Goal: Information Seeking & Learning: Learn about a topic

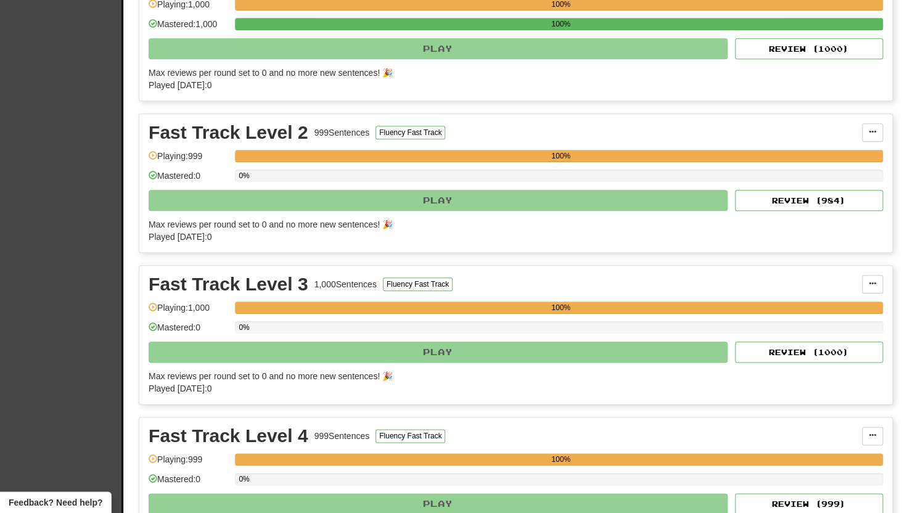
scroll to position [323, 0]
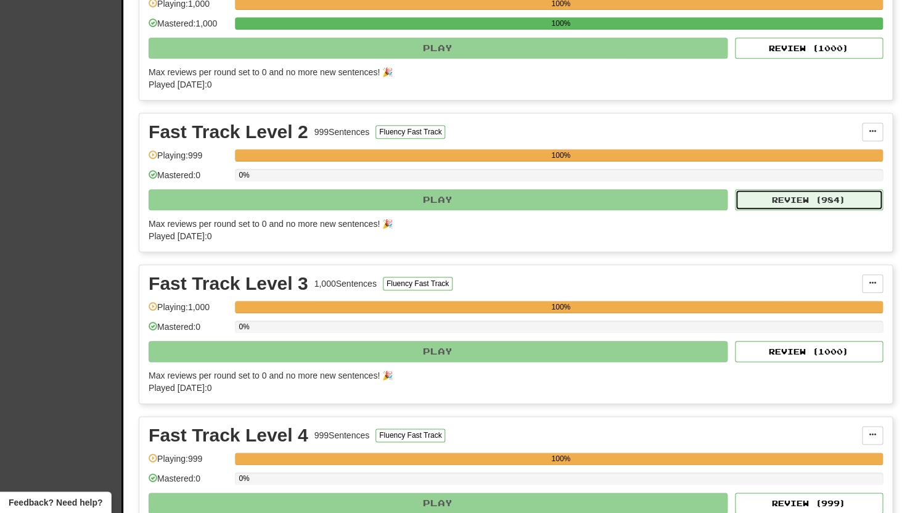
click at [771, 197] on button "Review ( 984 )" at bounding box center [809, 199] width 148 height 21
select select "**"
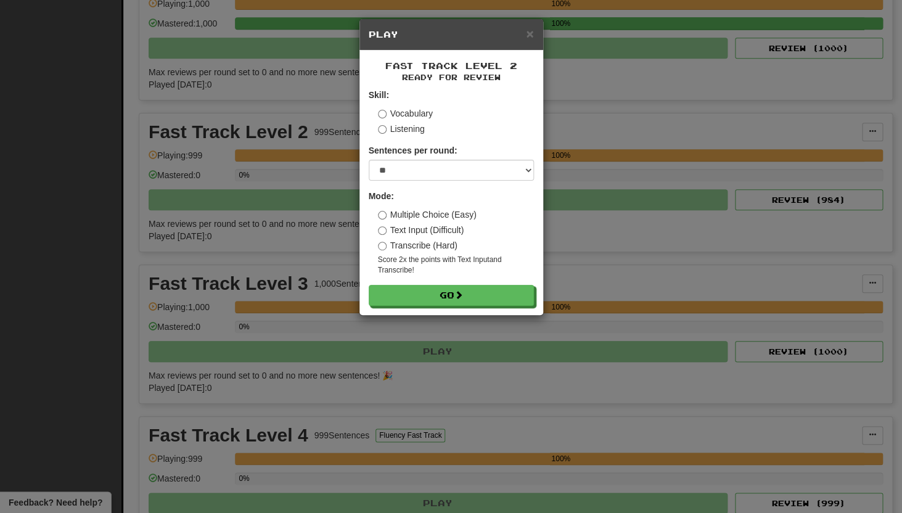
click at [495, 311] on div "Fast Track Level 2 Ready for Review Skill: Vocabulary Listening Sentences per r…" at bounding box center [452, 183] width 184 height 265
click at [499, 300] on button "Go" at bounding box center [451, 296] width 165 height 21
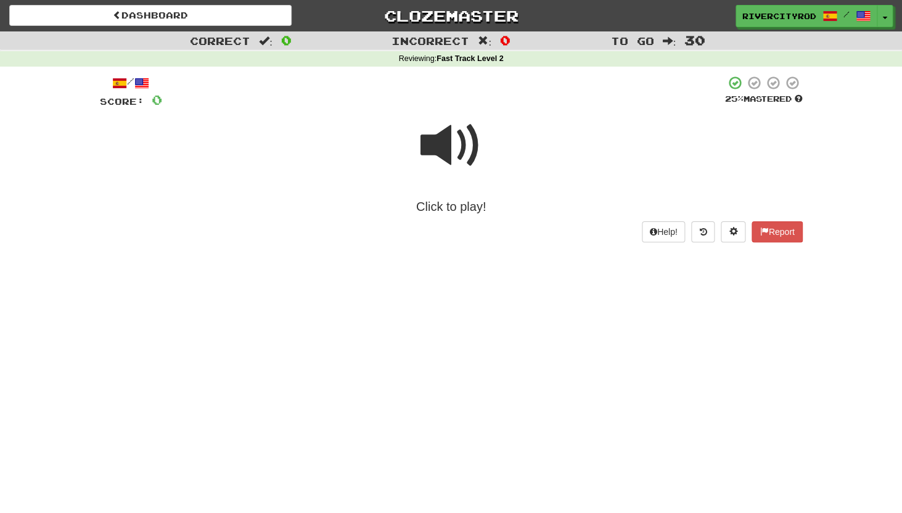
click at [458, 133] on span at bounding box center [452, 146] width 62 height 62
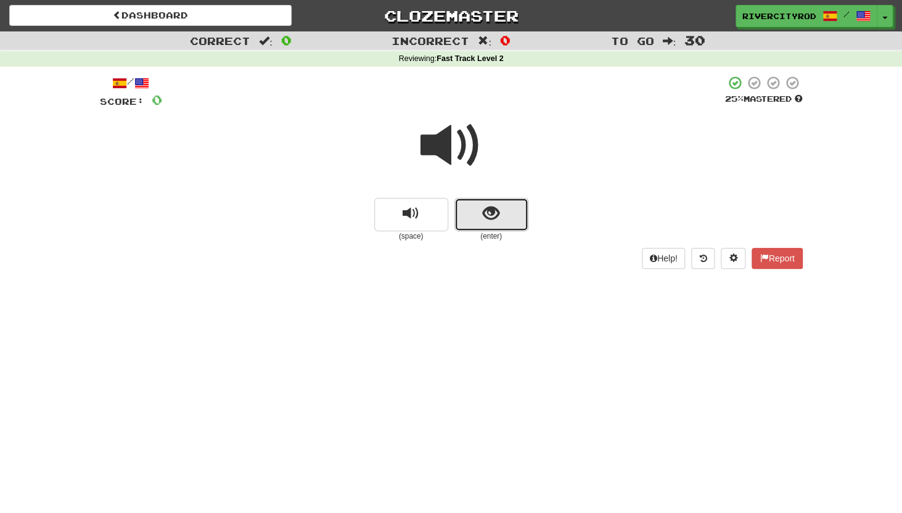
click at [486, 207] on span "show sentence" at bounding box center [491, 213] width 17 height 17
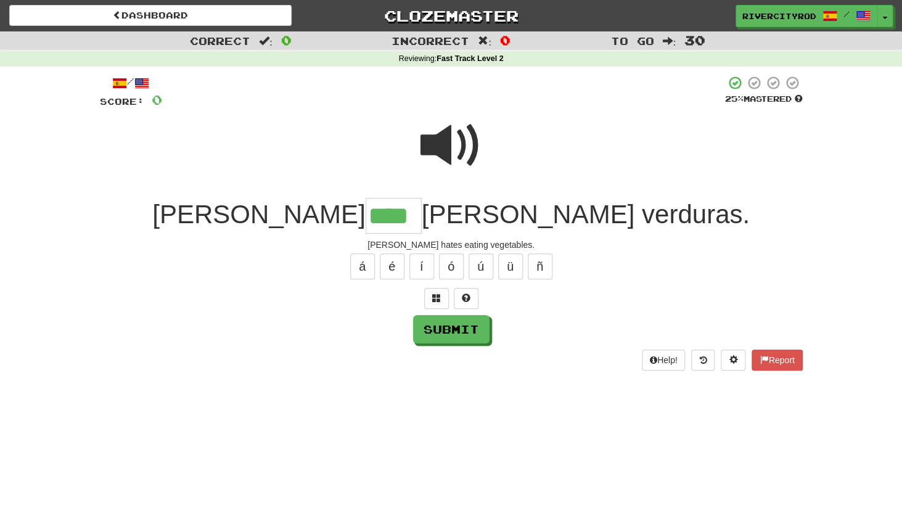
type input "****"
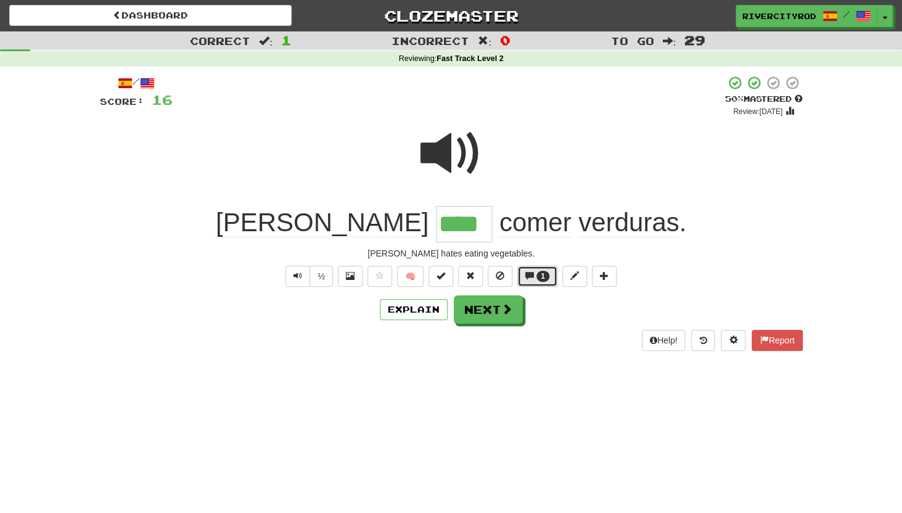
click at [535, 276] on button "1" at bounding box center [537, 276] width 40 height 21
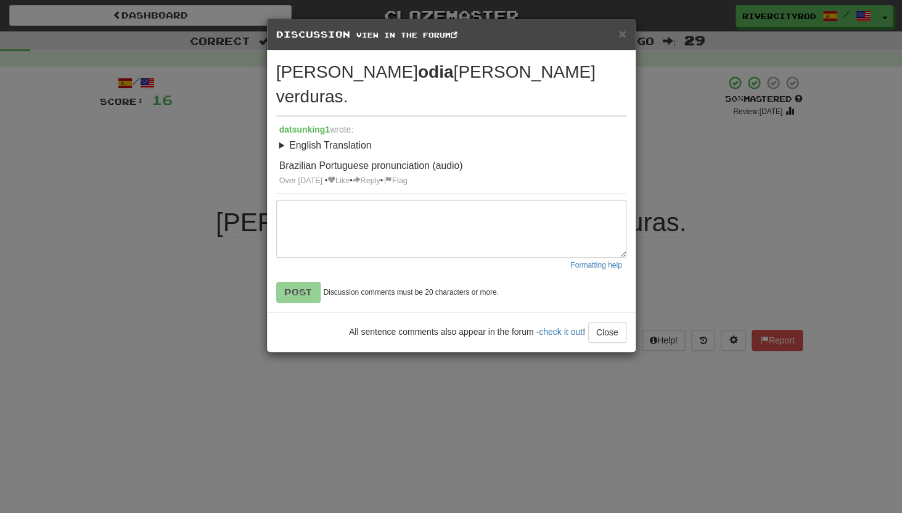
click at [282, 139] on summary "English Translation" at bounding box center [451, 146] width 344 height 14
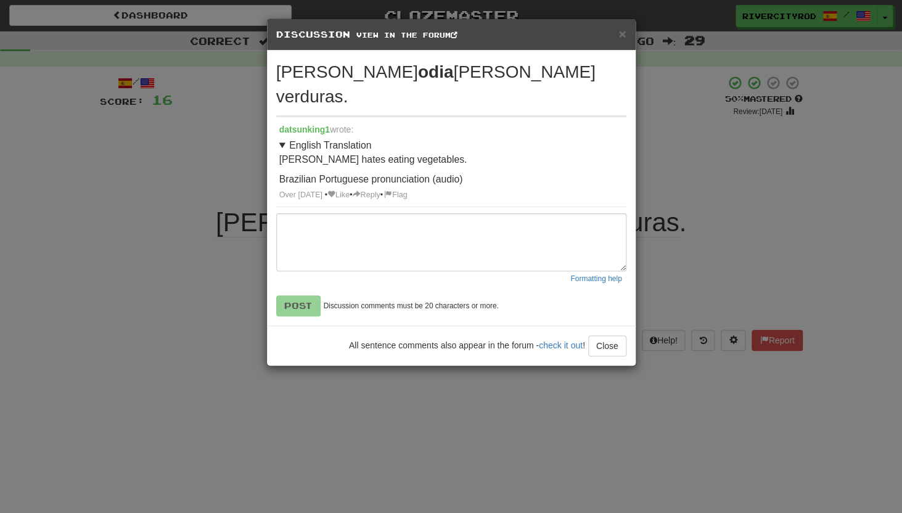
click at [282, 139] on summary "English Translation" at bounding box center [451, 146] width 344 height 14
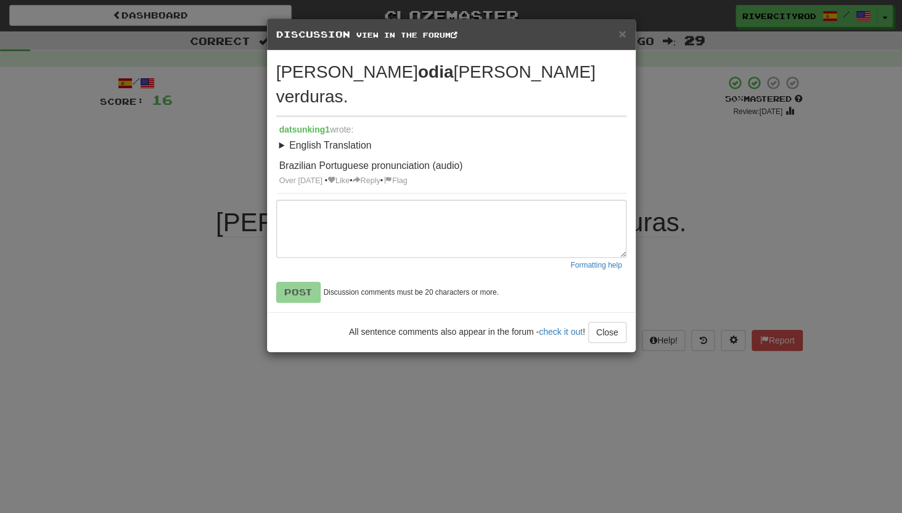
click at [241, 210] on div "× Discussion View in the forum Lisa odia comer verduras. datsunking1 wrote: Eng…" at bounding box center [451, 256] width 902 height 513
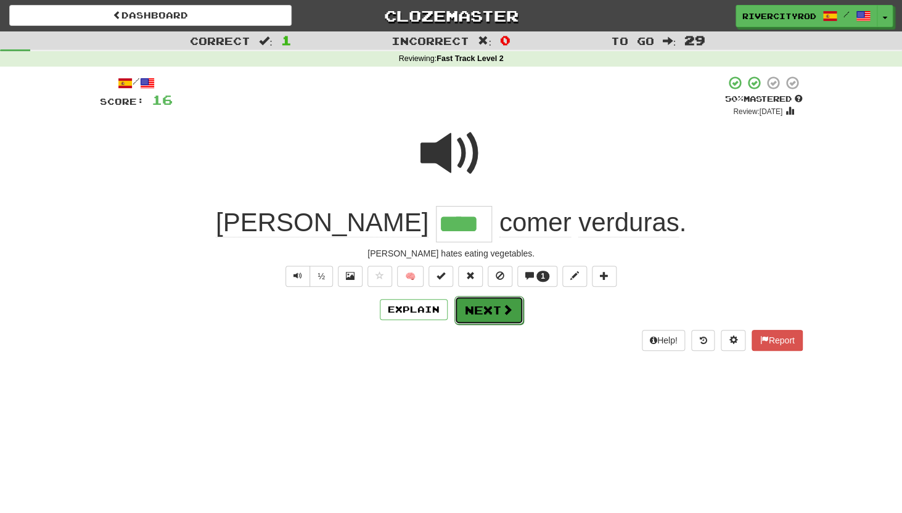
click at [497, 312] on button "Next" at bounding box center [489, 310] width 69 height 28
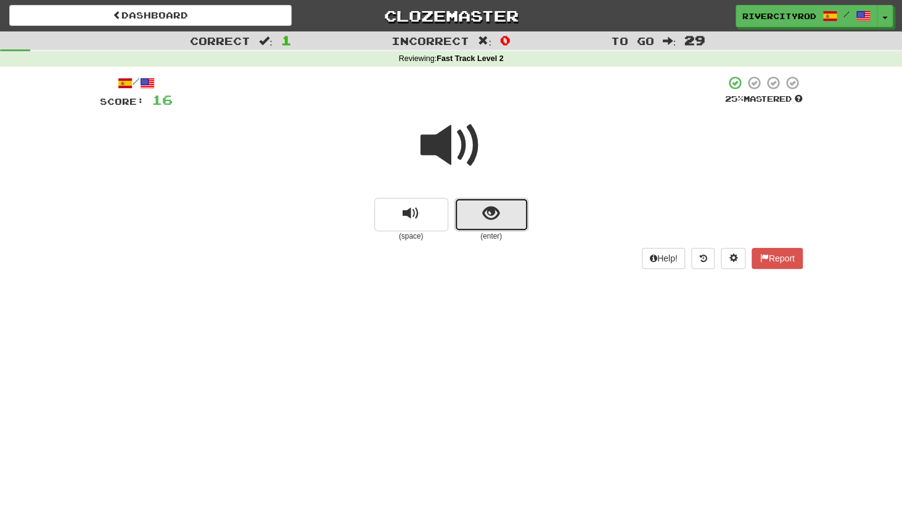
click at [498, 222] on span "show sentence" at bounding box center [491, 213] width 17 height 17
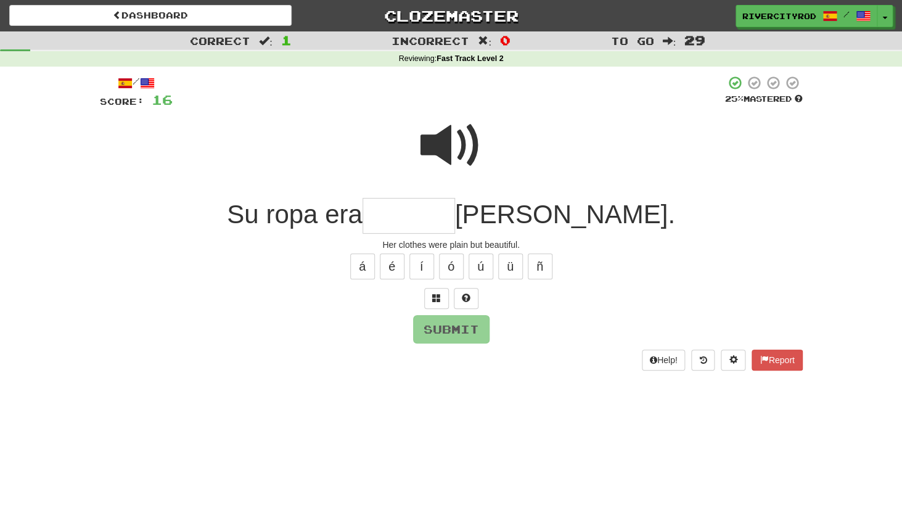
click at [452, 147] on span at bounding box center [452, 146] width 62 height 62
click at [437, 225] on input "text" at bounding box center [409, 216] width 93 height 36
type input "********"
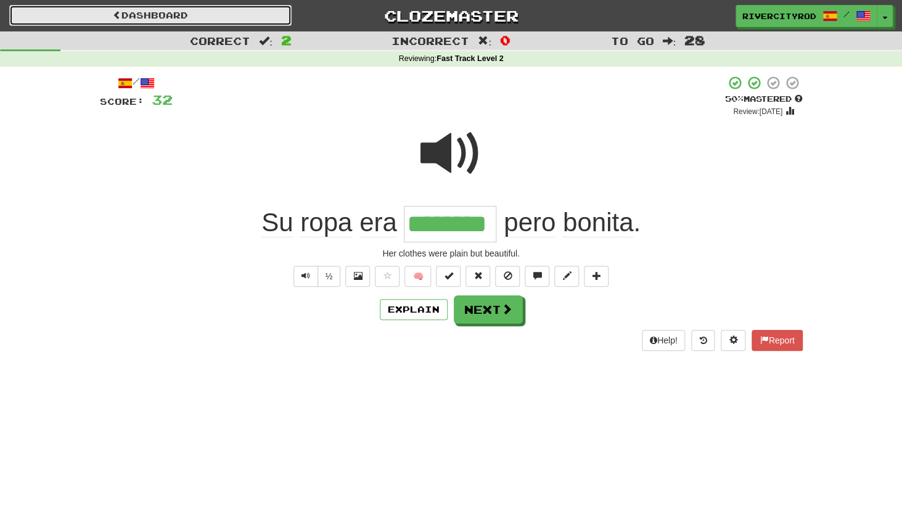
click at [203, 23] on link "Dashboard" at bounding box center [150, 15] width 282 height 21
